Goal: Find specific page/section

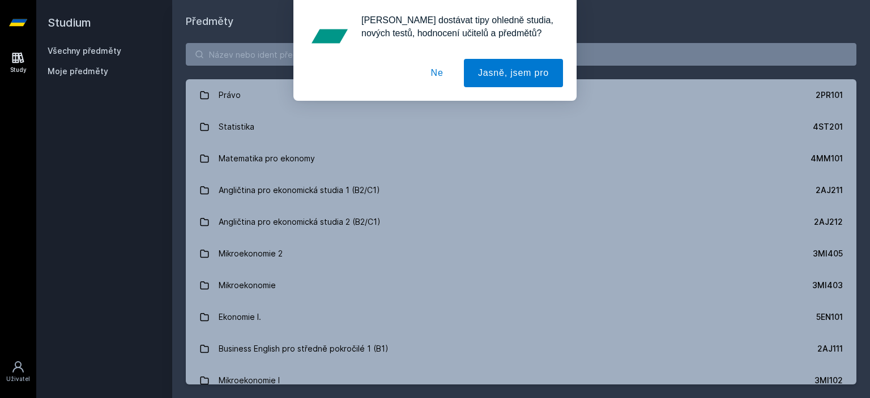
click at [450, 72] on button "Ne" at bounding box center [437, 73] width 41 height 28
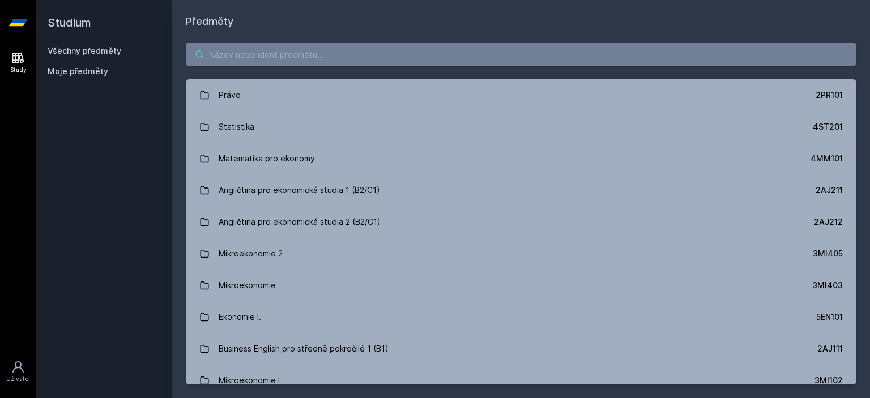
click at [405, 56] on input "search" at bounding box center [521, 54] width 671 height 23
paste input "1FP561"
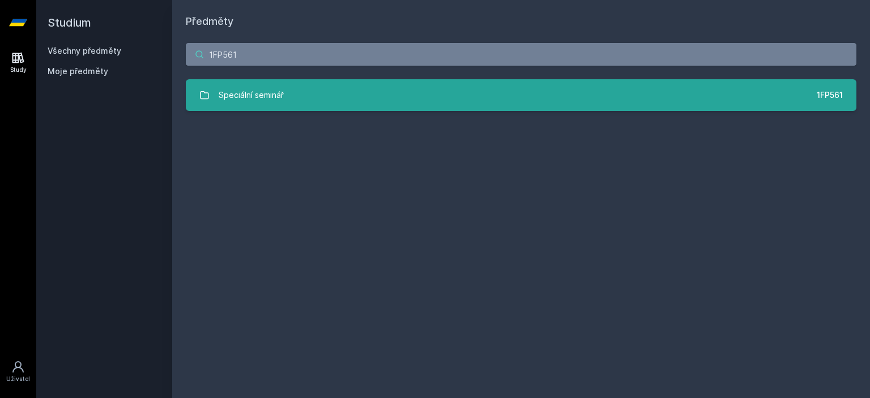
type input "1FP561"
click at [390, 99] on link "Speciální seminář 1FP561" at bounding box center [521, 95] width 671 height 32
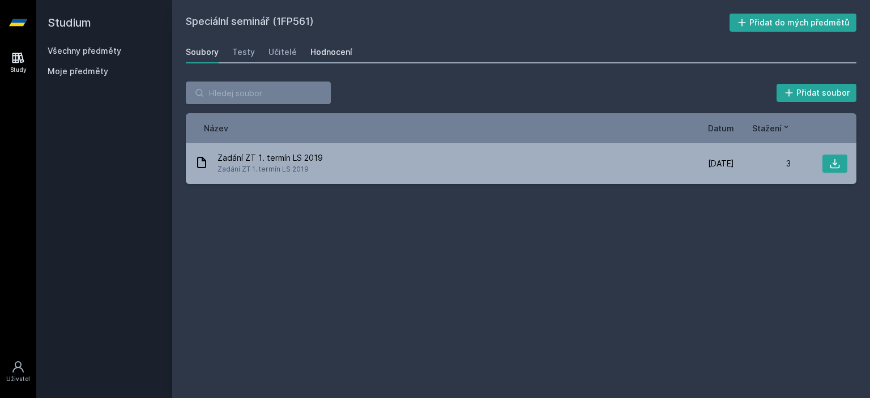
click at [320, 54] on div "Hodnocení" at bounding box center [331, 51] width 42 height 11
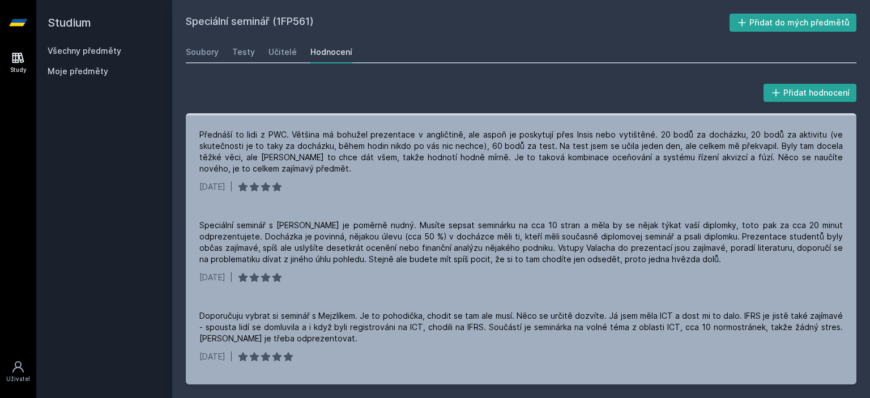
scroll to position [66, 0]
